Goal: Find specific page/section: Find specific page/section

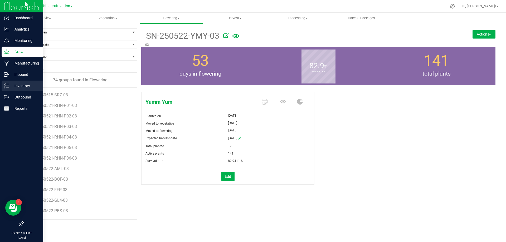
click at [3, 83] on div "Inventory" at bounding box center [23, 86] width 42 height 11
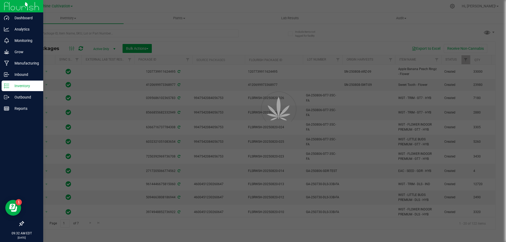
click at [154, 33] on div at bounding box center [253, 121] width 506 height 242
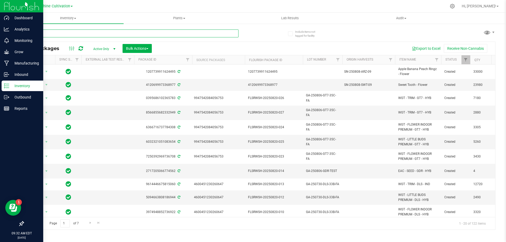
click at [150, 33] on input "text" at bounding box center [130, 34] width 215 height 8
type input "AML"
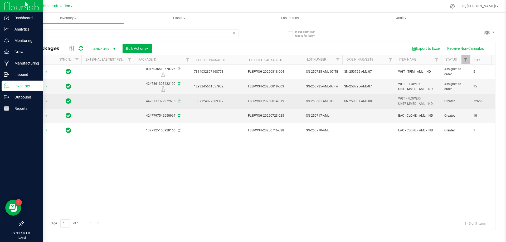
click at [399, 105] on span "WGT - FLOWER - UNTRIMMED - AML - IND" at bounding box center [418, 101] width 40 height 10
